Goal: Book appointment/travel/reservation

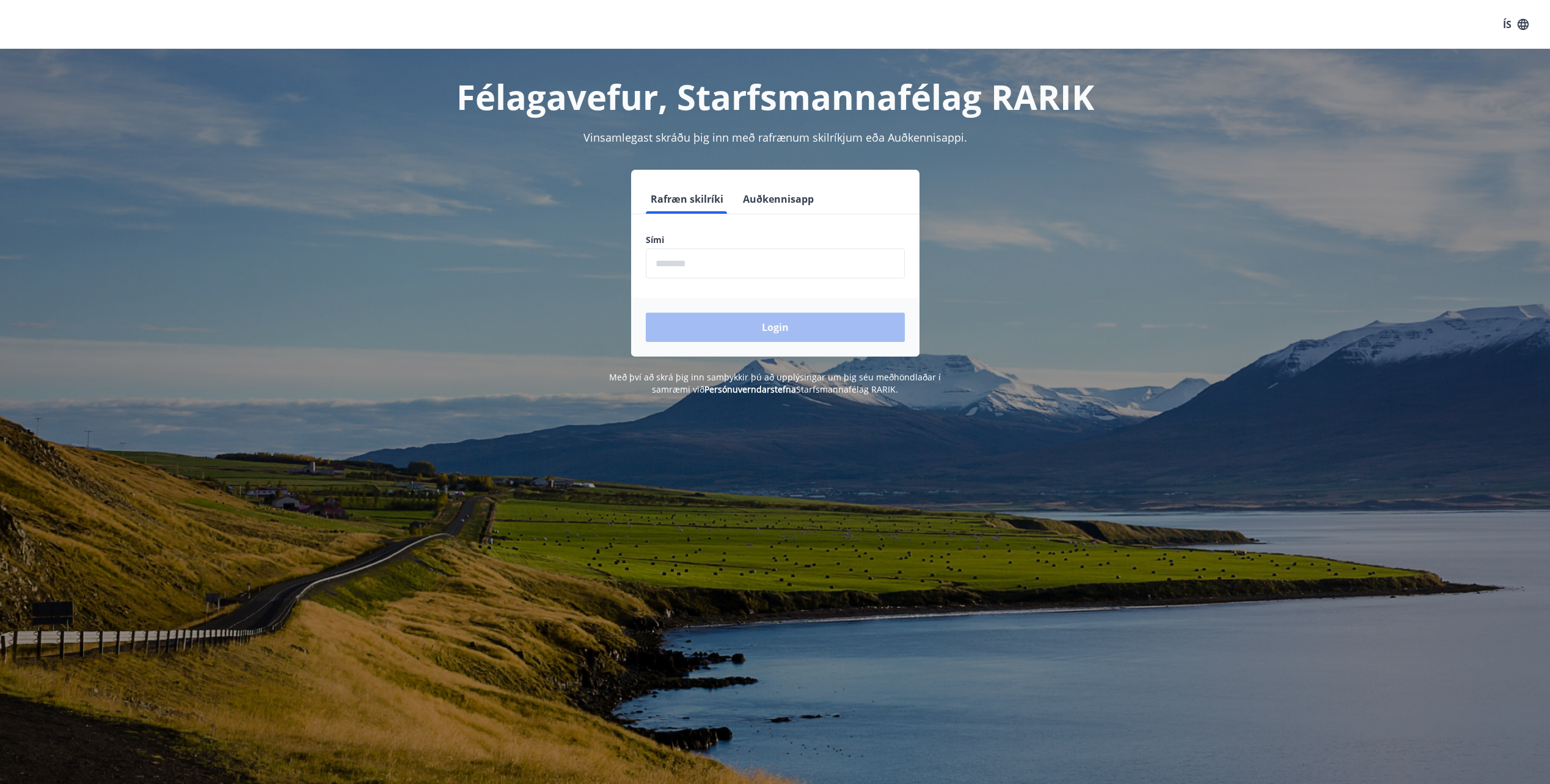
click at [754, 249] on input "phone" at bounding box center [775, 263] width 259 height 30
type input "********"
click at [645, 313] on button "Login" at bounding box center [775, 327] width 259 height 29
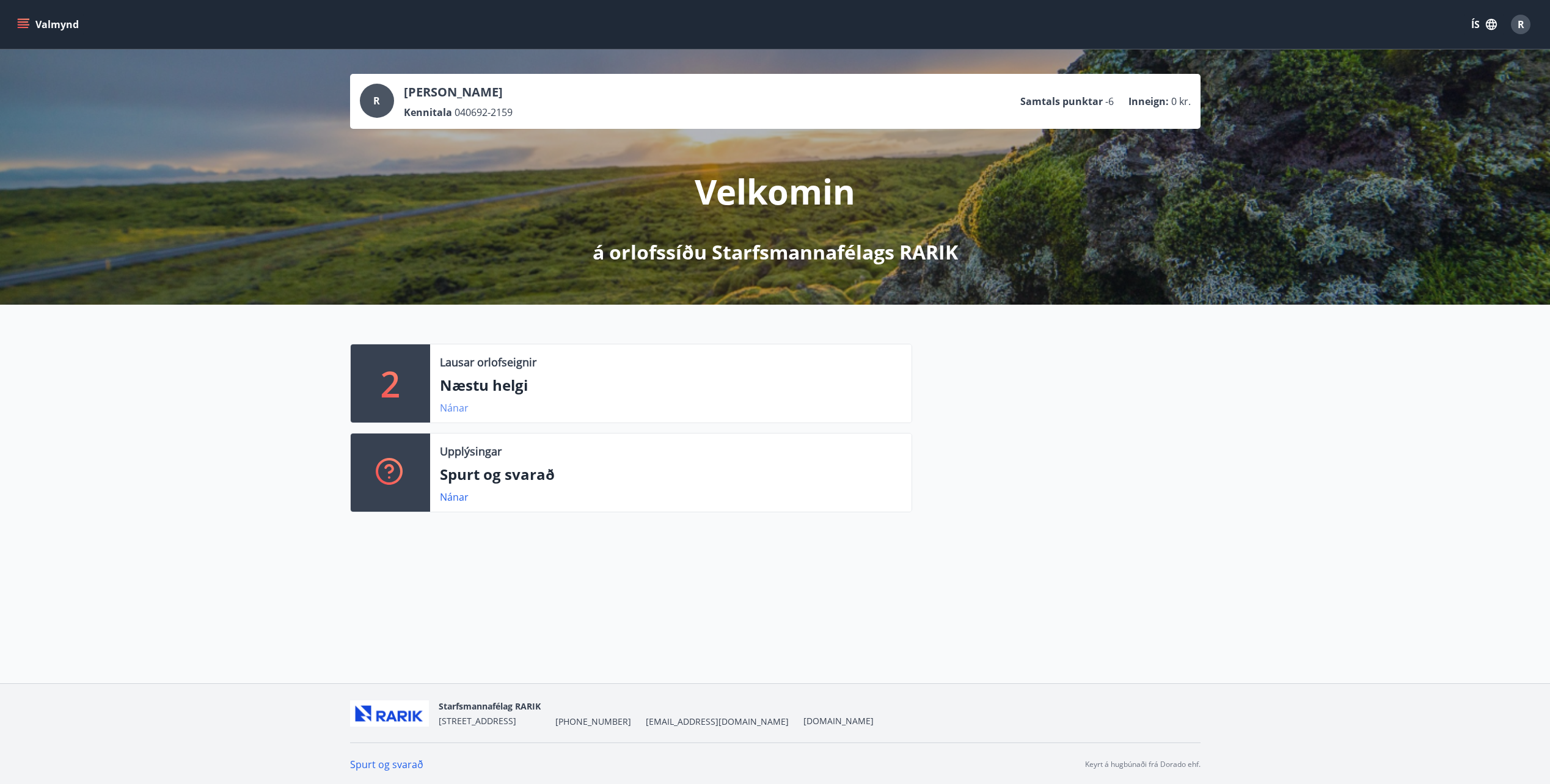
click at [454, 405] on link "Nánar" at bounding box center [454, 408] width 28 height 14
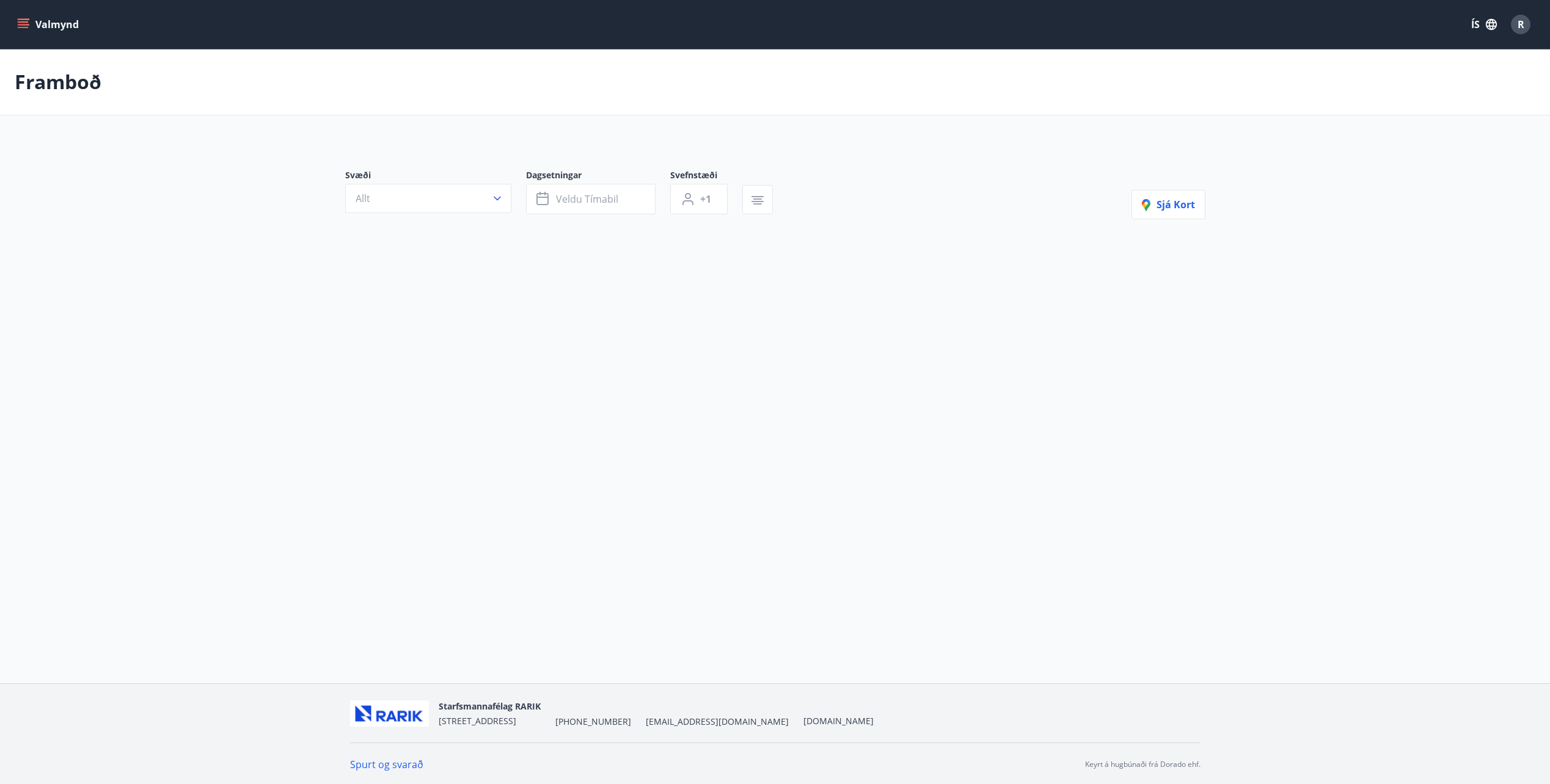
type input "*"
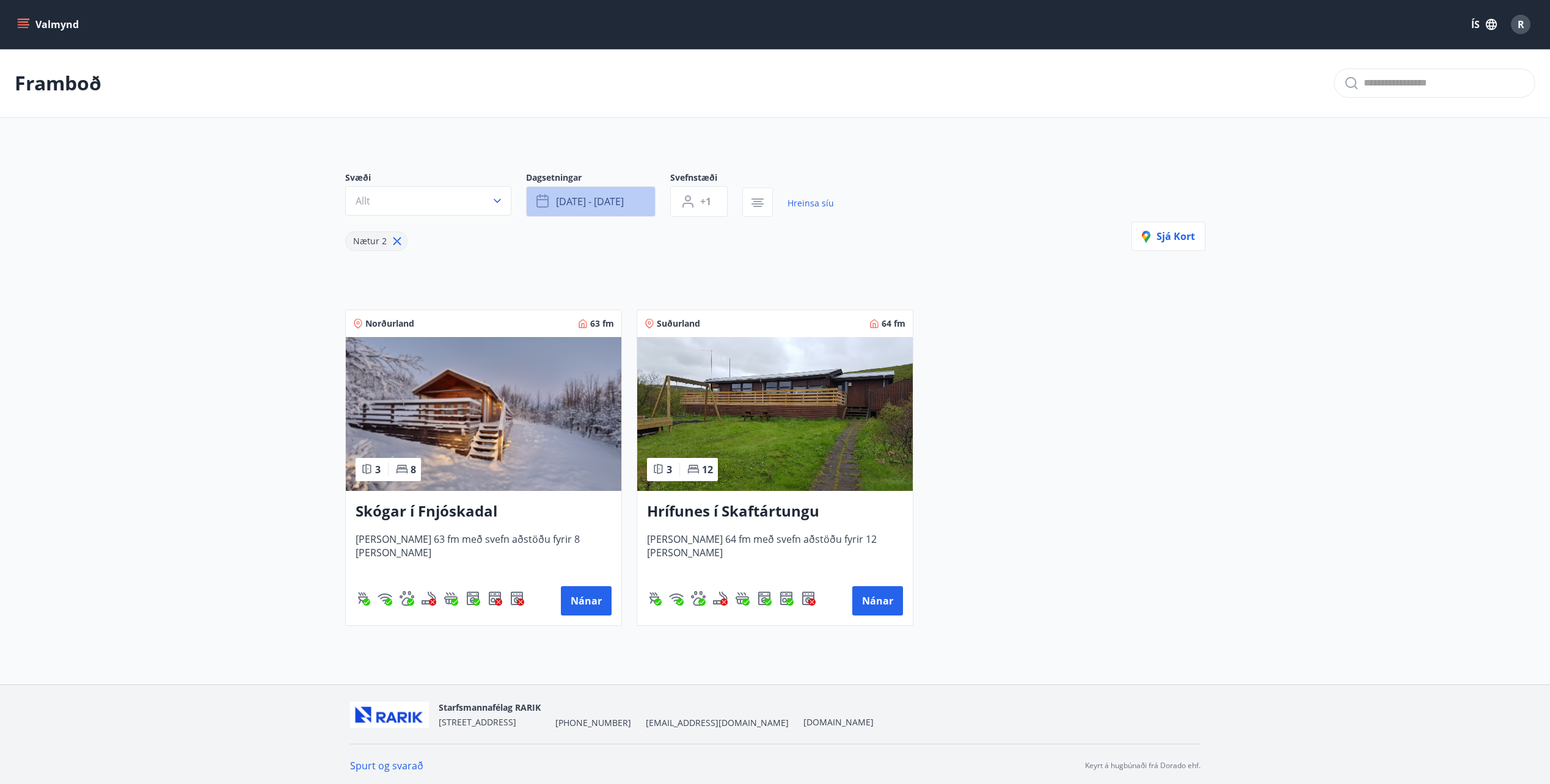
click at [614, 196] on span "ágú 15 - ágú 18" at bounding box center [589, 201] width 67 height 14
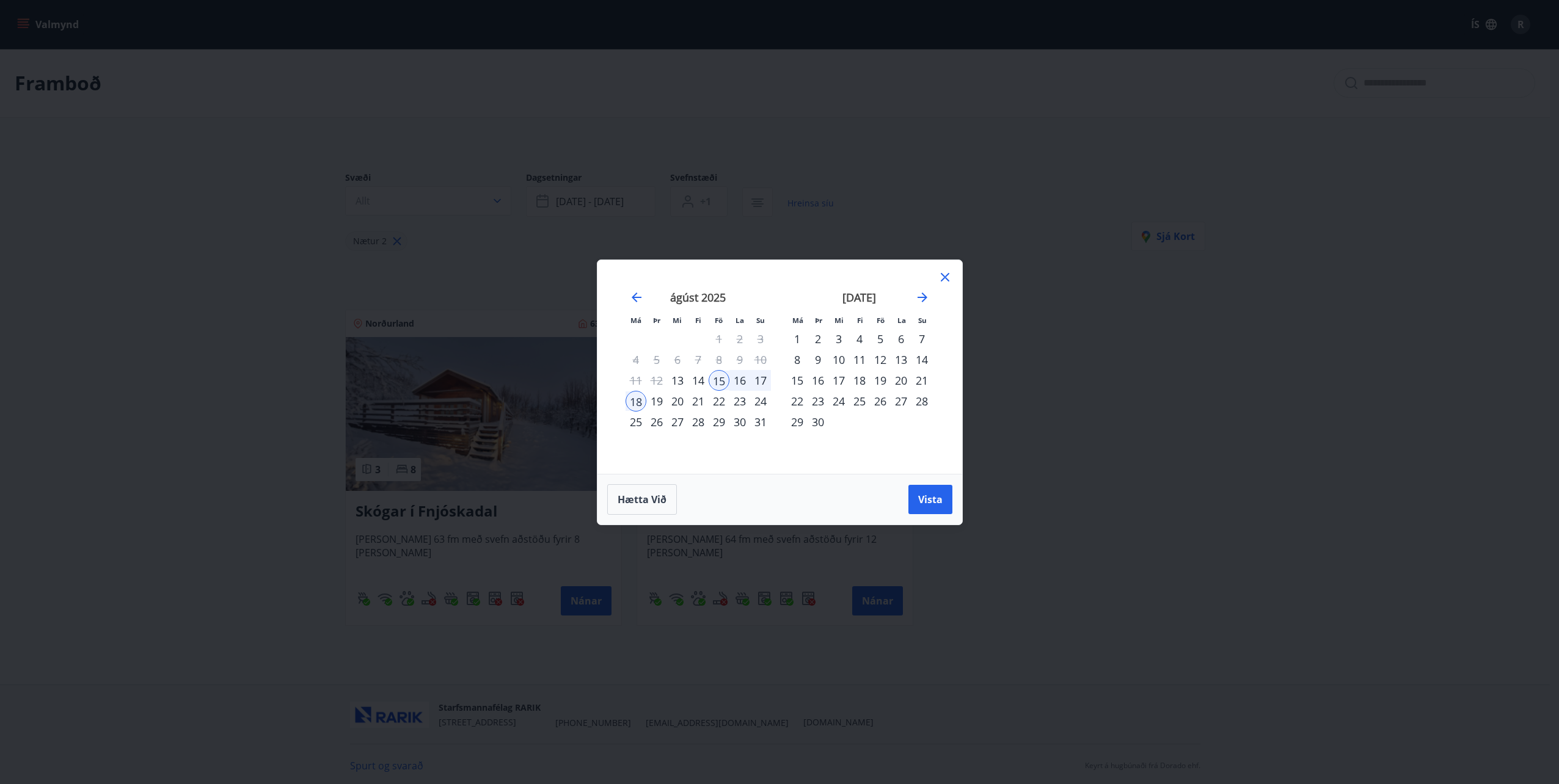
click at [636, 403] on div "18" at bounding box center [636, 401] width 21 height 21
click at [695, 401] on div "21" at bounding box center [698, 401] width 21 height 21
click at [931, 503] on span "Vista" at bounding box center [931, 500] width 24 height 14
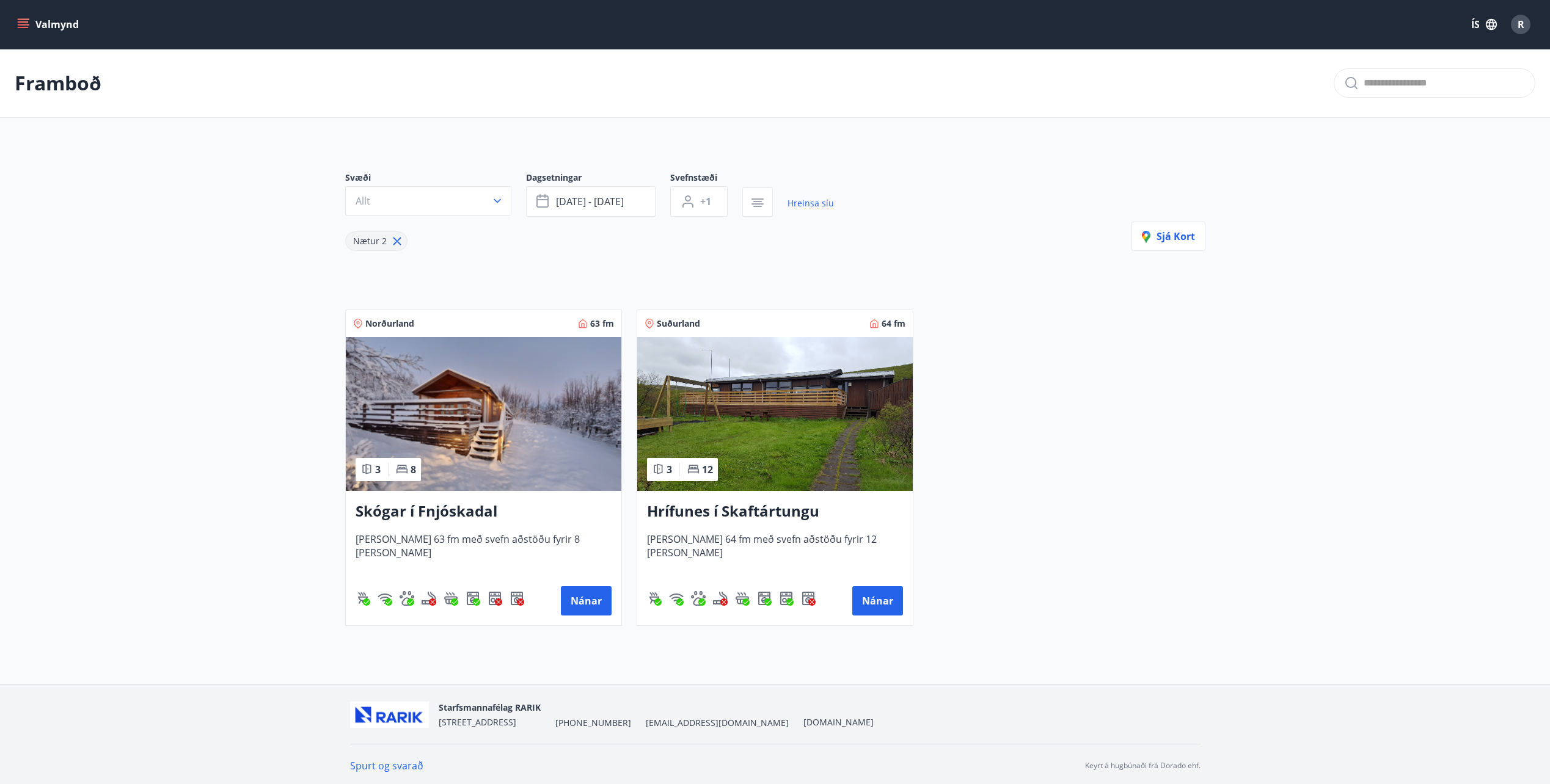
scroll to position [3, 0]
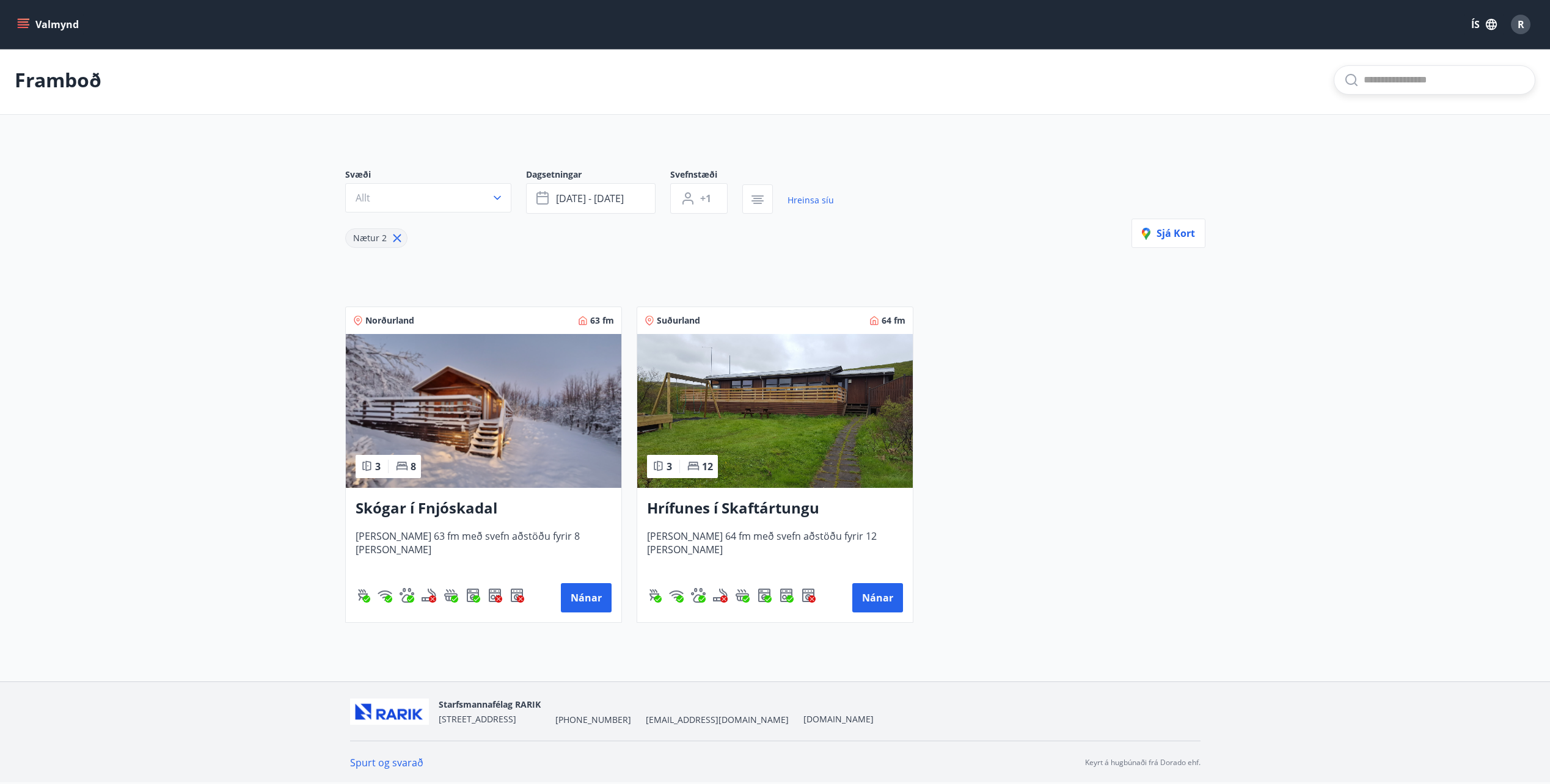
click at [1390, 81] on input "text" at bounding box center [1444, 80] width 161 height 19
type input "**********"
type input "*"
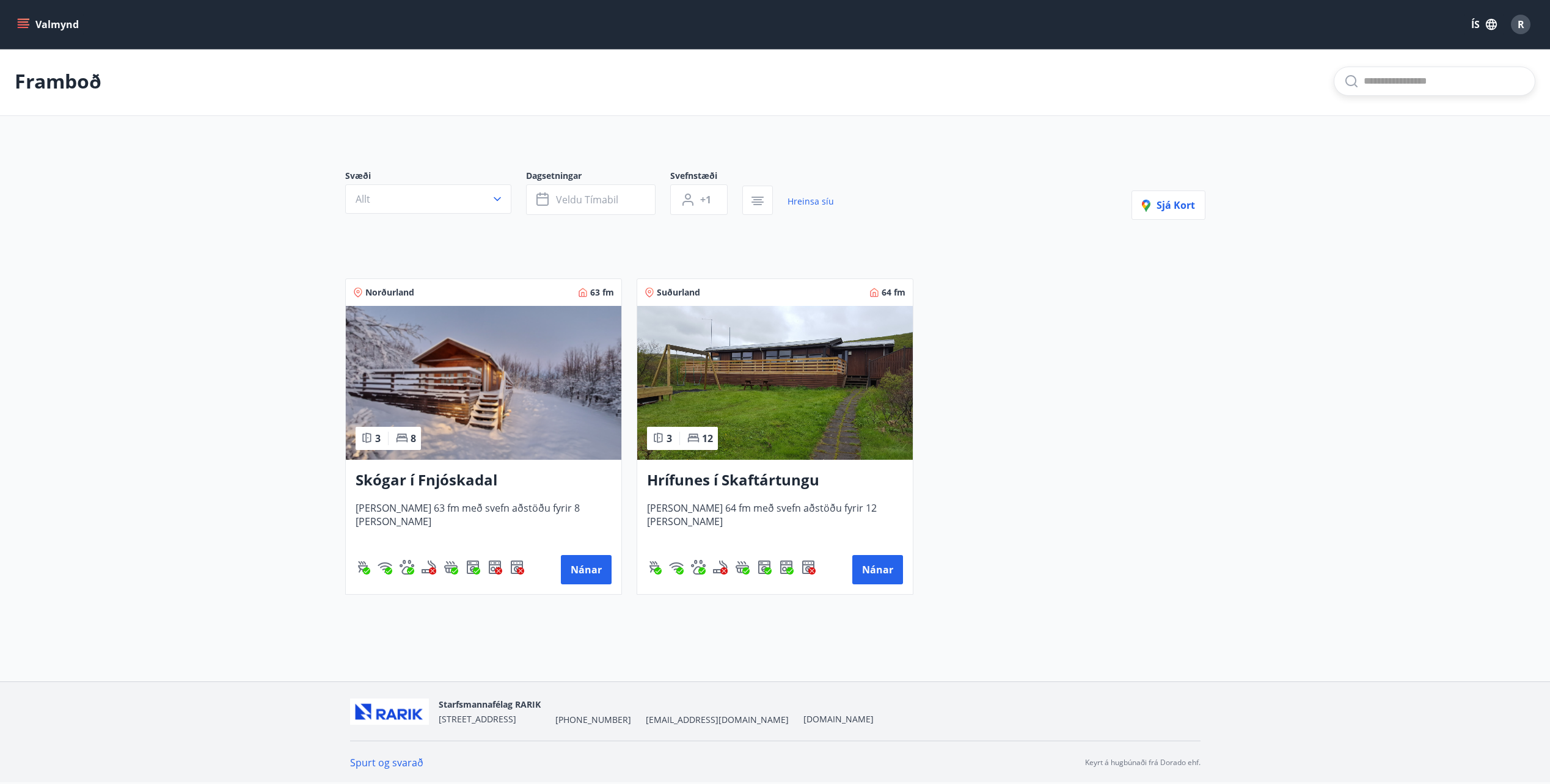
scroll to position [3, 0]
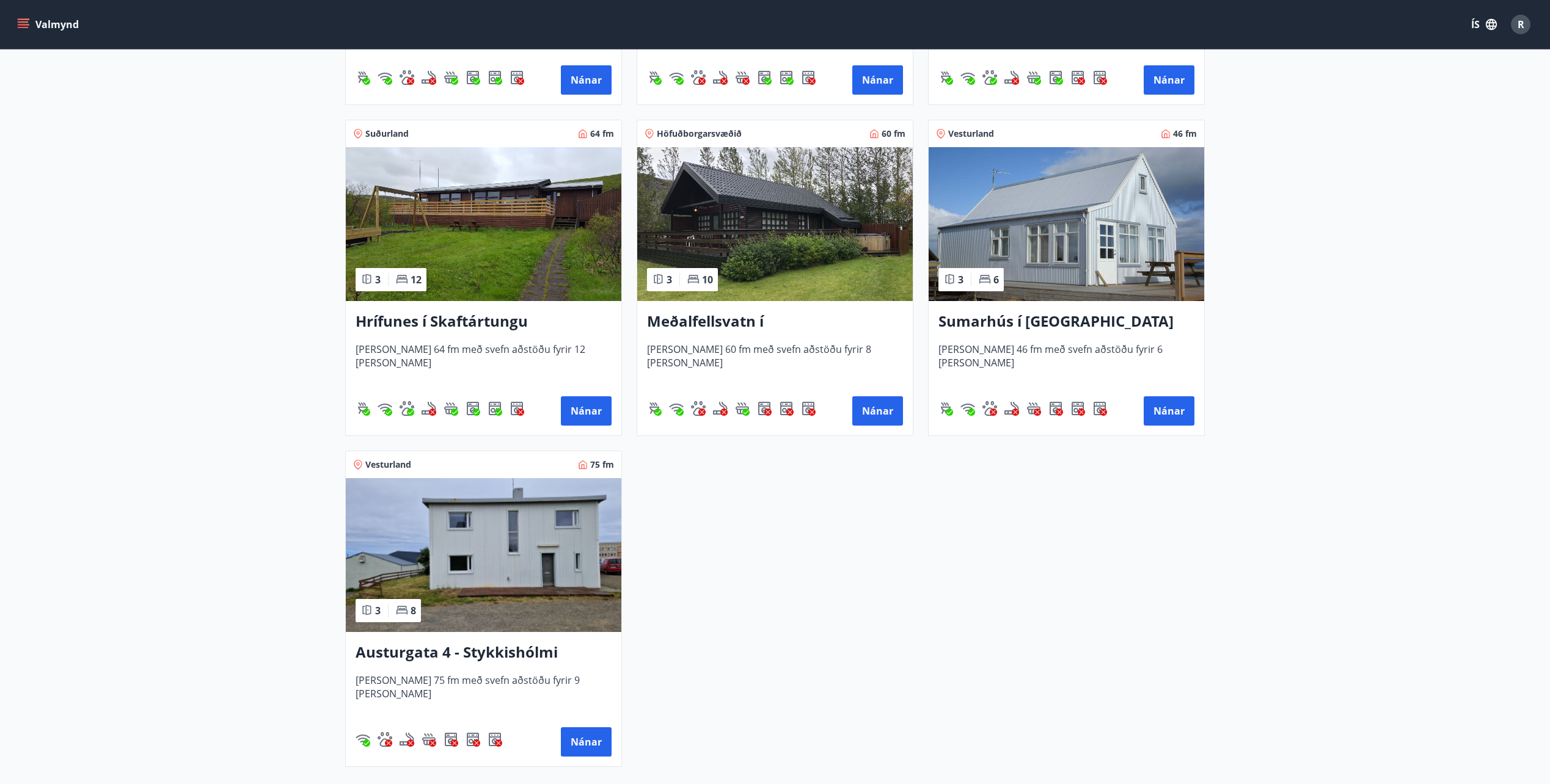
click at [491, 594] on img at bounding box center [483, 554] width 276 height 154
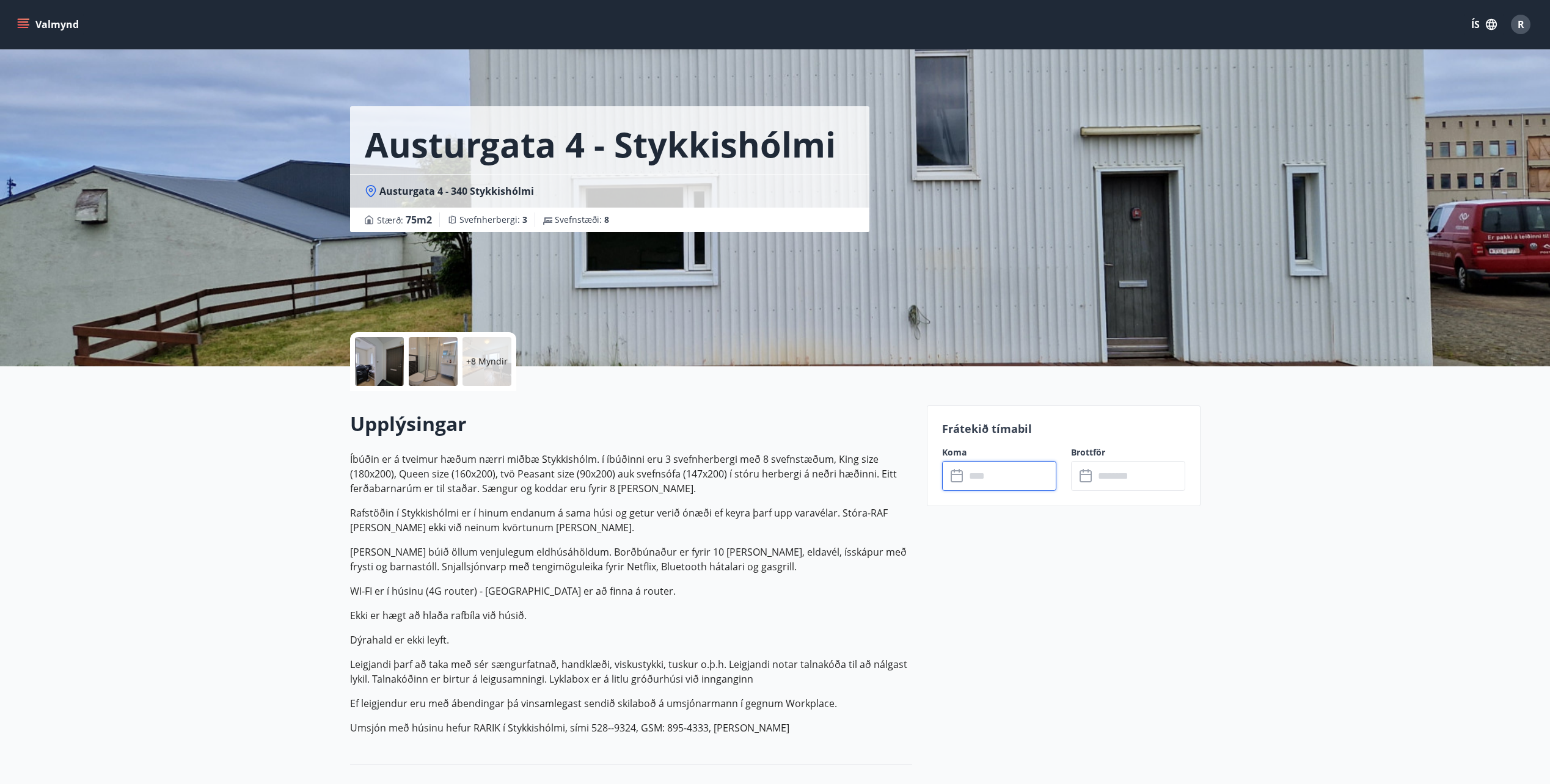
click at [1009, 482] on input "text" at bounding box center [1010, 475] width 91 height 30
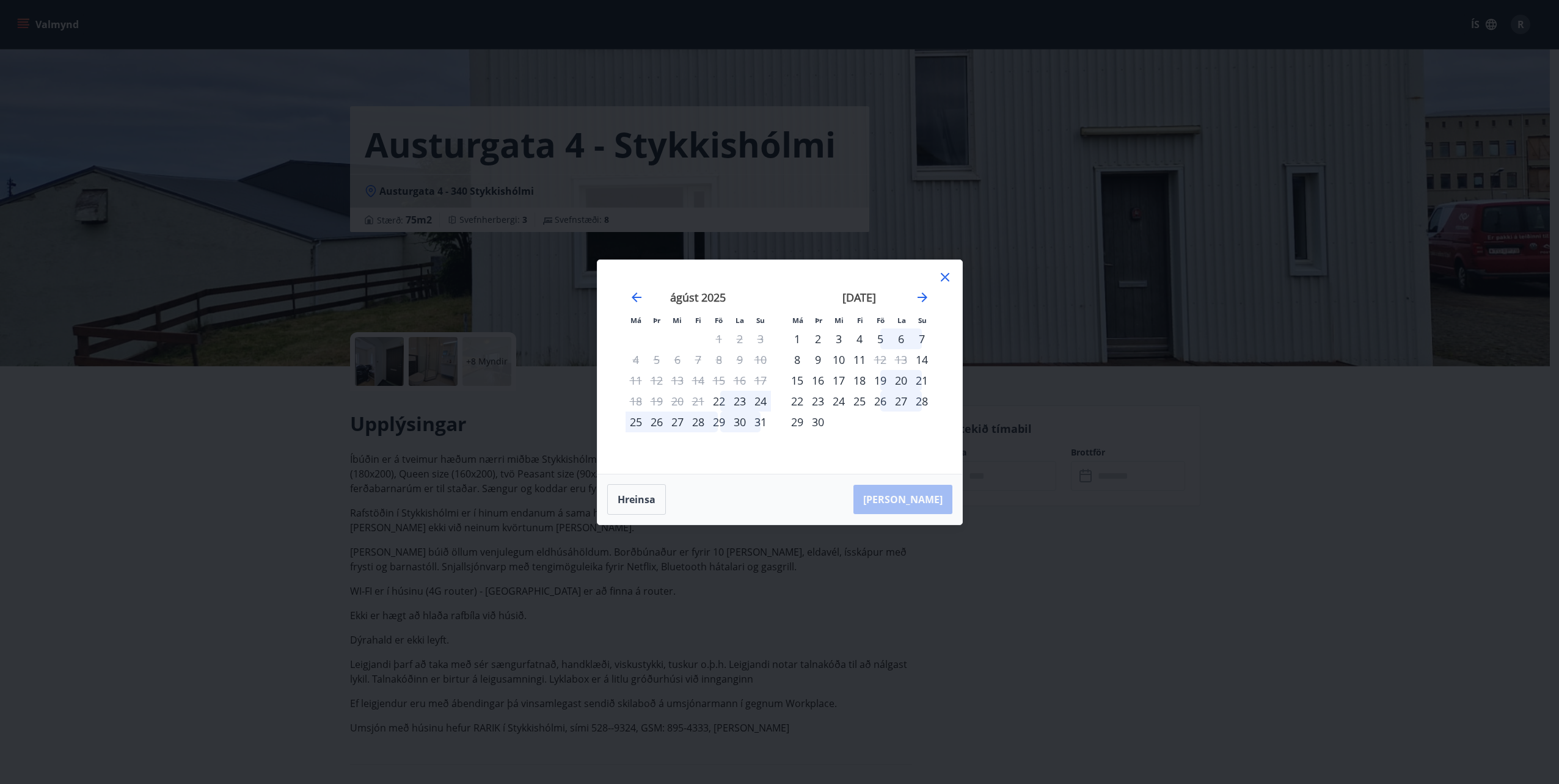
click at [634, 404] on div "18" at bounding box center [636, 401] width 21 height 21
click at [941, 270] on icon at bounding box center [945, 277] width 15 height 15
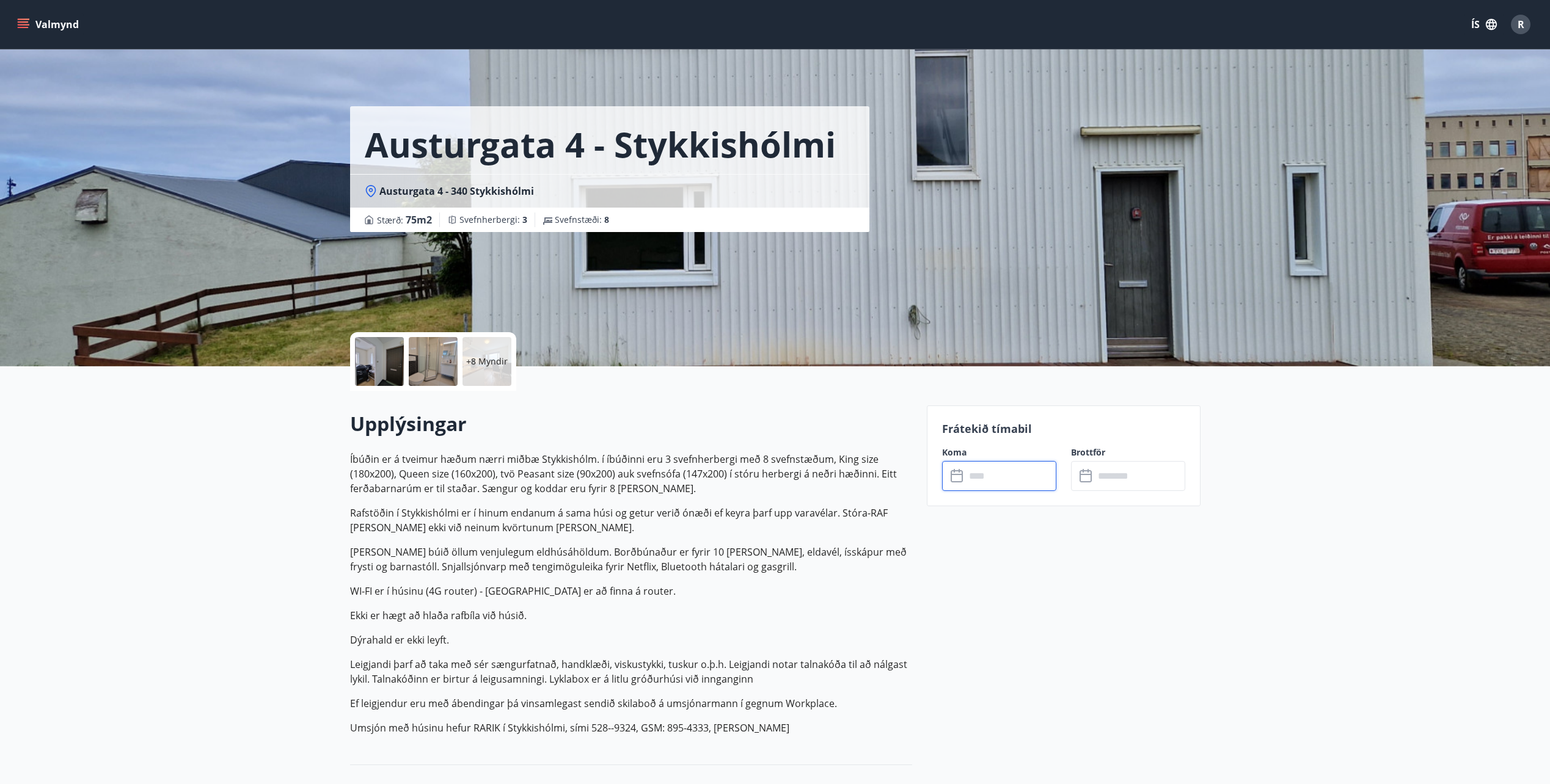
click at [523, 568] on p "Húsið er búið öllum venjulegum eldhúsáhöldum. Borðbúnaður er fyrir 10 manns, el…" at bounding box center [631, 559] width 562 height 29
